Goal: Task Accomplishment & Management: Manage account settings

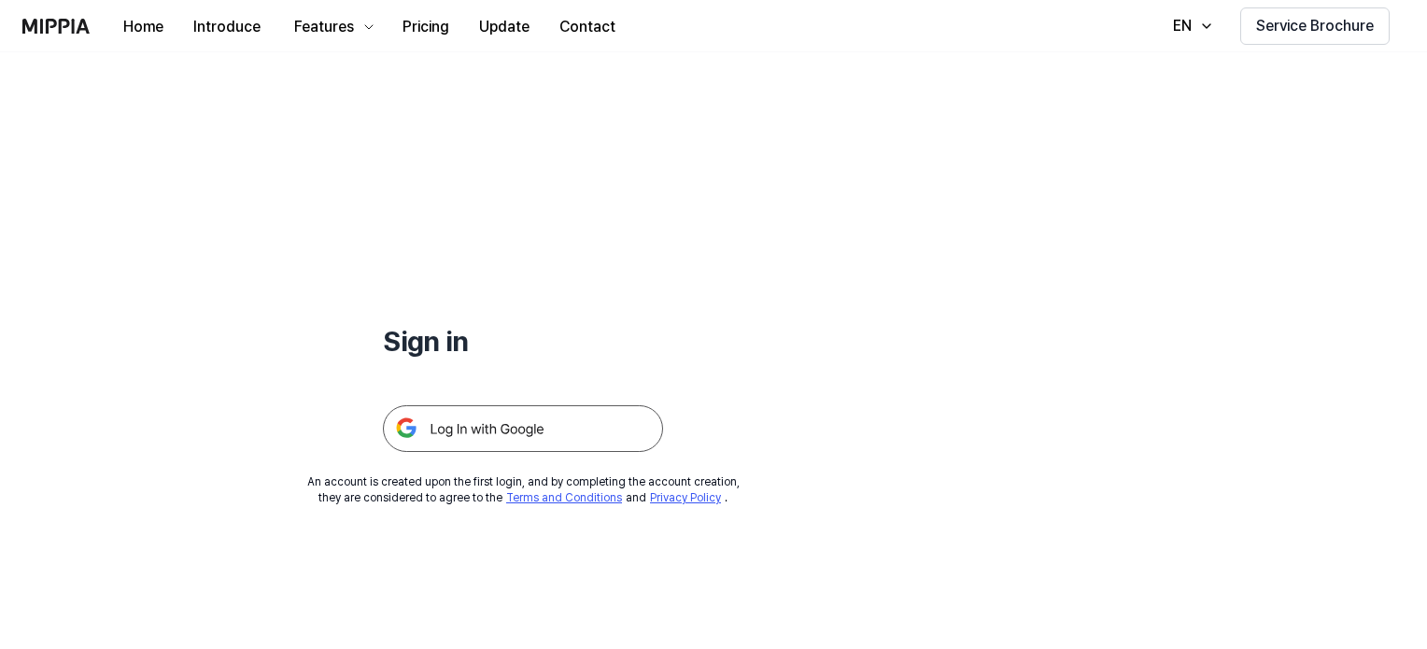
click at [729, 376] on div "Sign in An account is created upon the first login, and by completing the accou…" at bounding box center [523, 279] width 1046 height 454
click at [508, 419] on img at bounding box center [523, 428] width 280 height 47
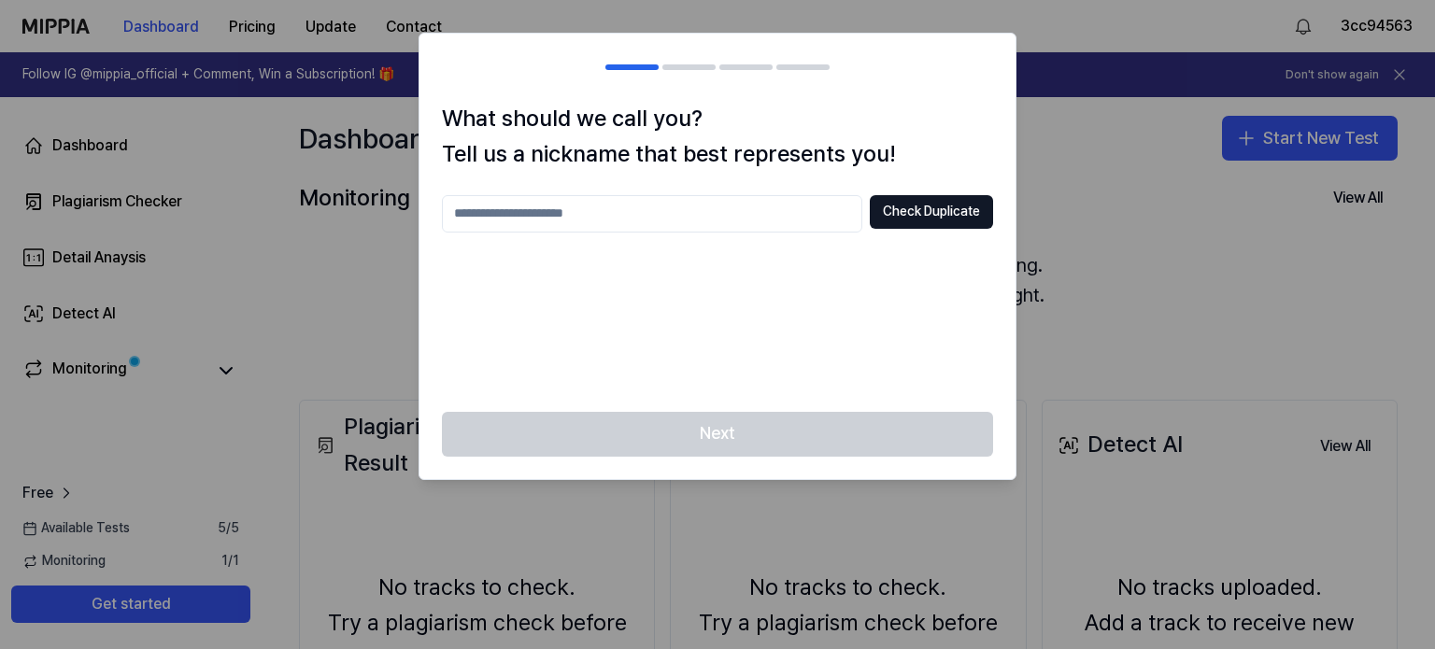
click at [1073, 210] on div at bounding box center [717, 324] width 1435 height 649
